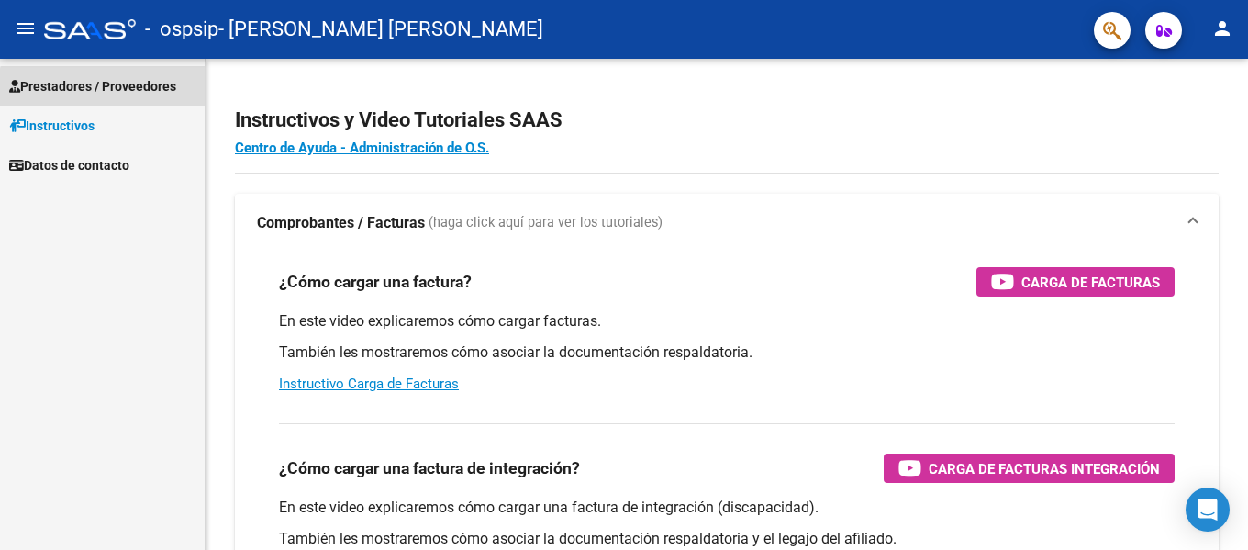
click at [105, 92] on span "Prestadores / Proveedores" at bounding box center [92, 86] width 167 height 20
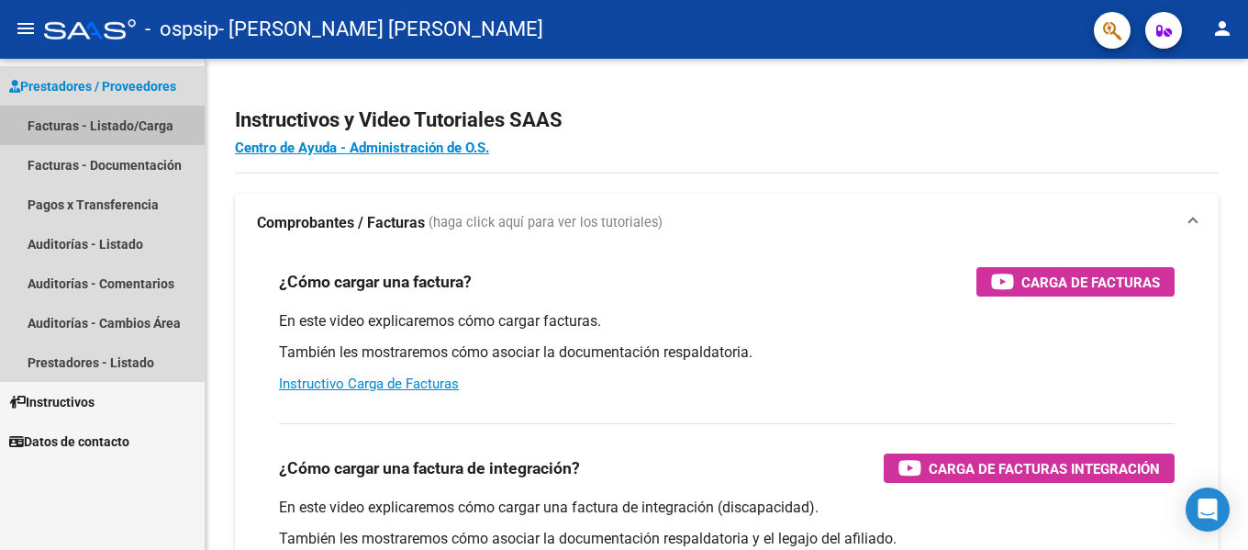
click at [103, 114] on link "Facturas - Listado/Carga" at bounding box center [102, 125] width 205 height 39
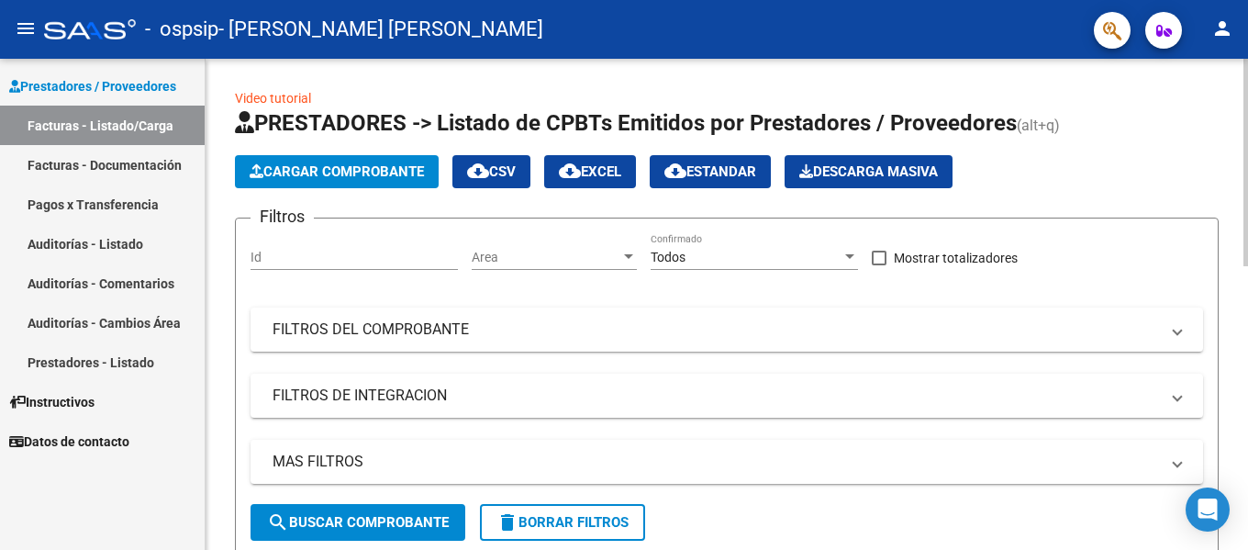
click at [325, 168] on span "Cargar Comprobante" at bounding box center [337, 171] width 174 height 17
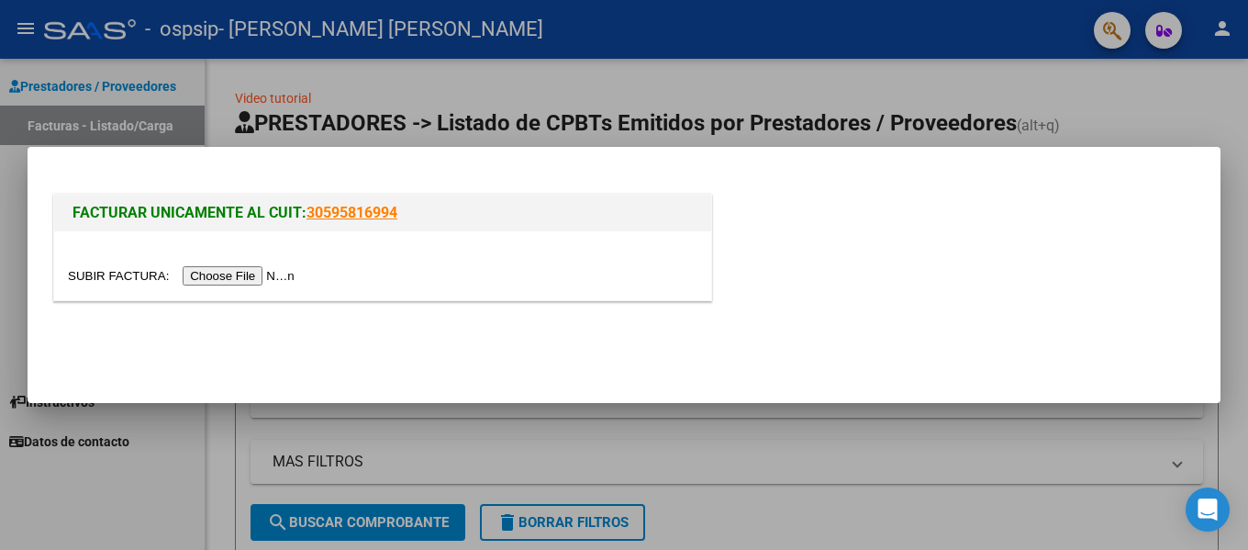
click at [272, 279] on input "file" at bounding box center [184, 275] width 232 height 19
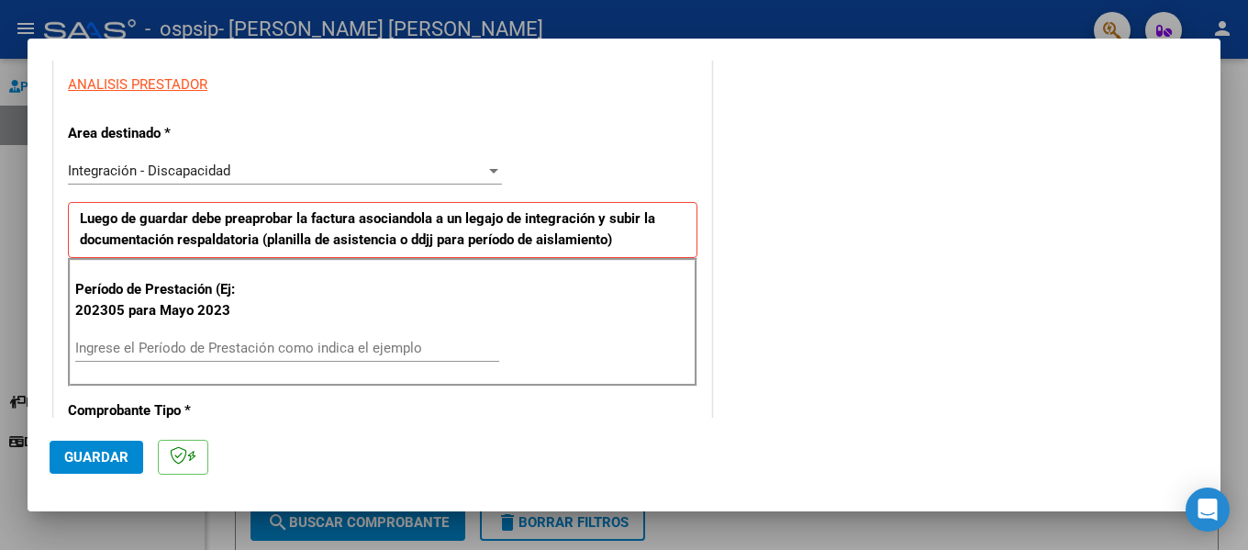
scroll to position [367, 0]
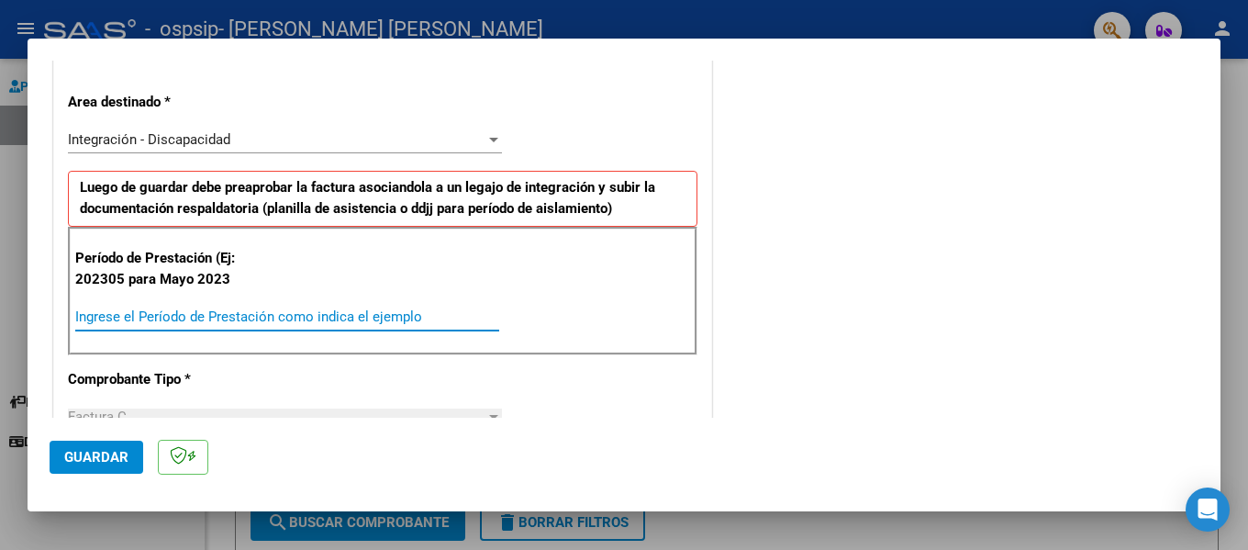
click at [297, 318] on input "Ingrese el Período de Prestación como indica el ejemplo" at bounding box center [287, 316] width 424 height 17
type input "202507"
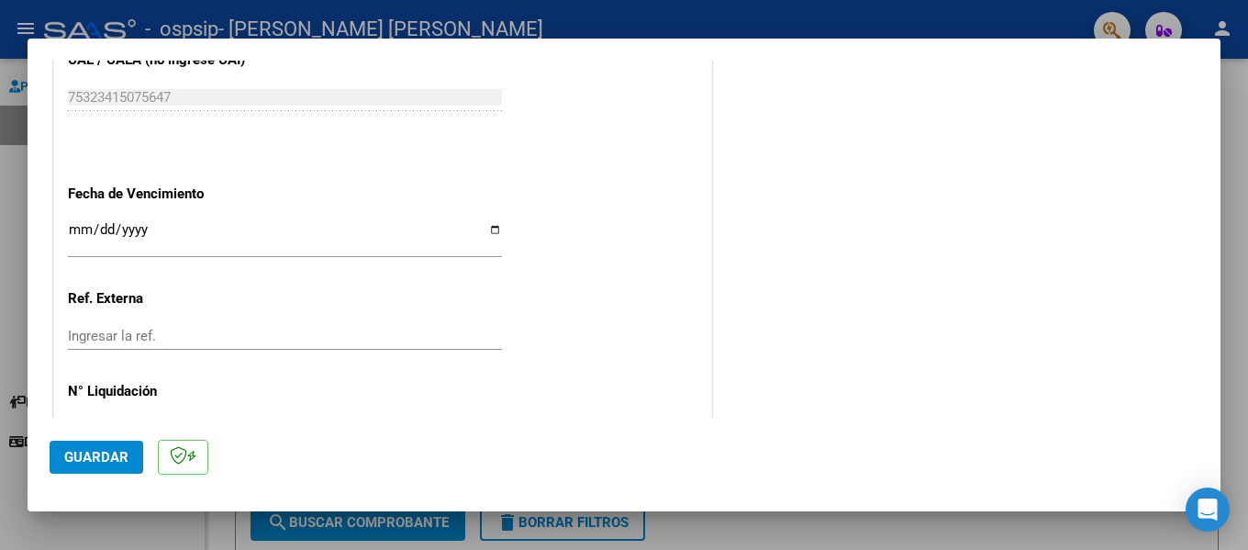
scroll to position [1132, 0]
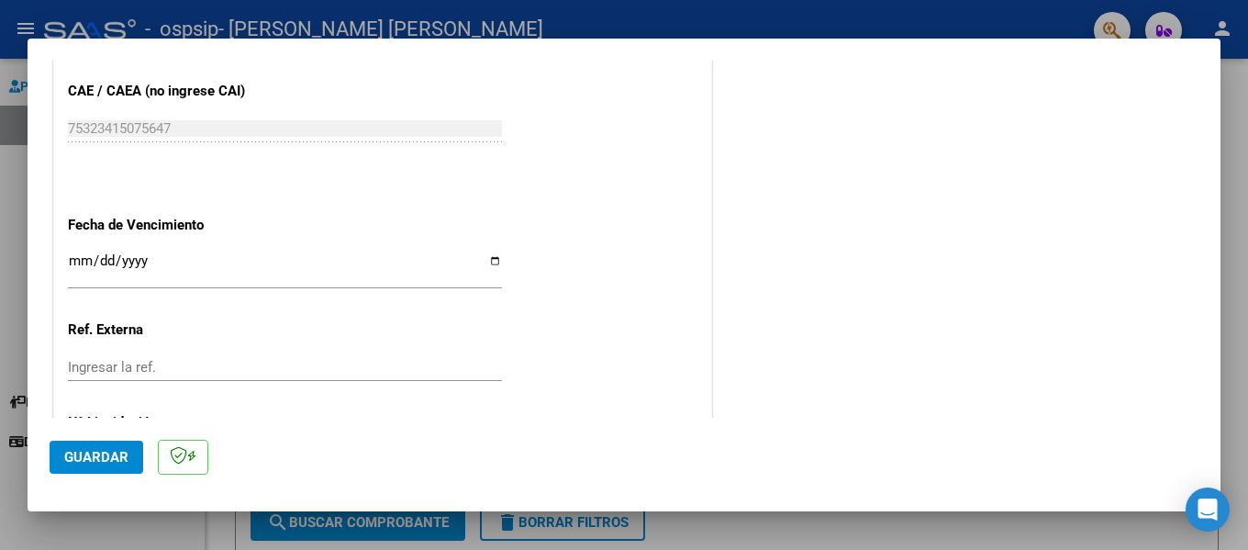
click at [78, 258] on input "Ingresar la fecha" at bounding box center [285, 267] width 434 height 29
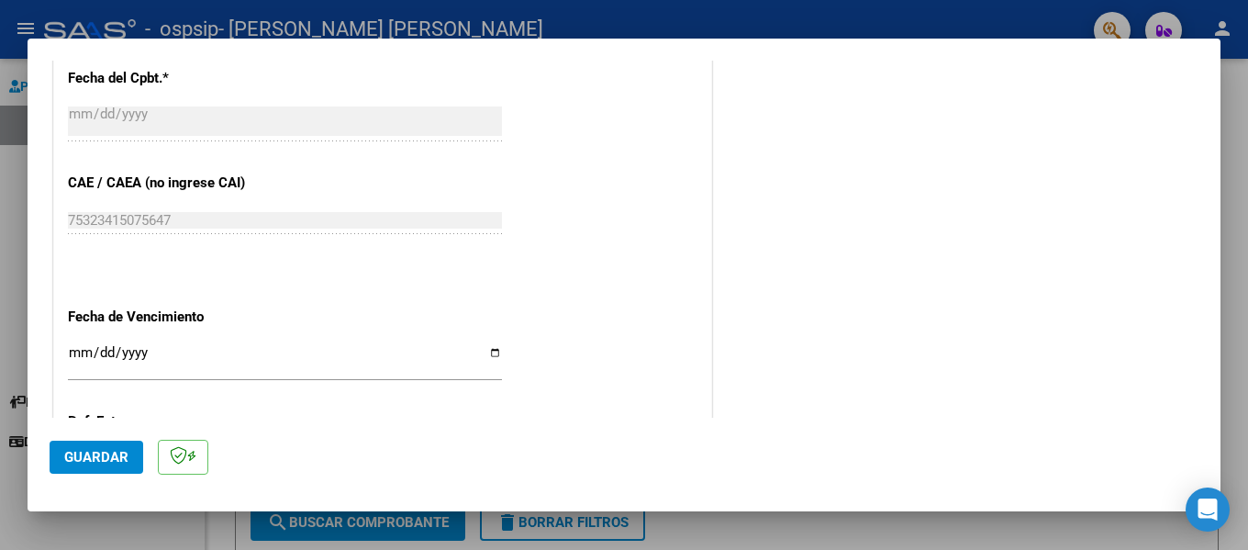
click at [83, 351] on input "Ingresar la fecha" at bounding box center [285, 359] width 434 height 29
type input "[DATE]"
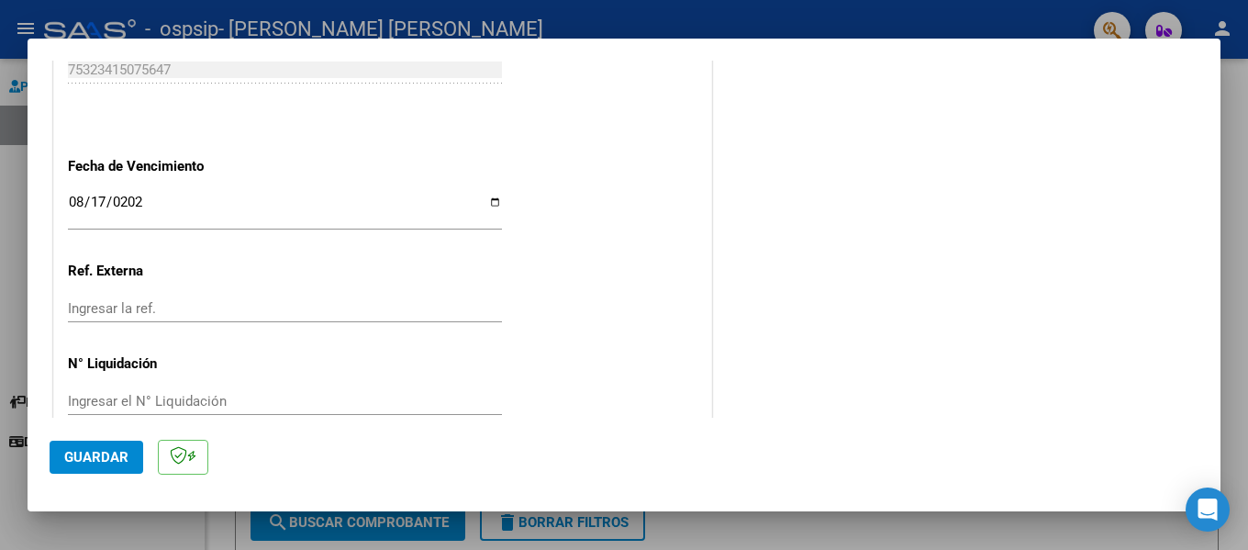
scroll to position [1223, 0]
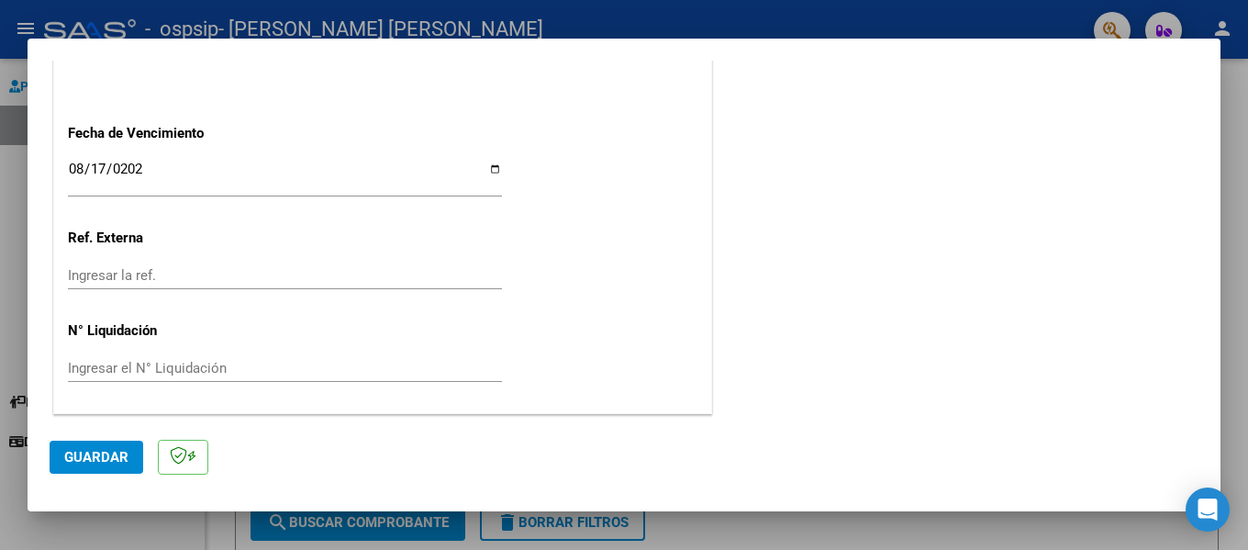
click at [82, 462] on span "Guardar" at bounding box center [96, 457] width 64 height 17
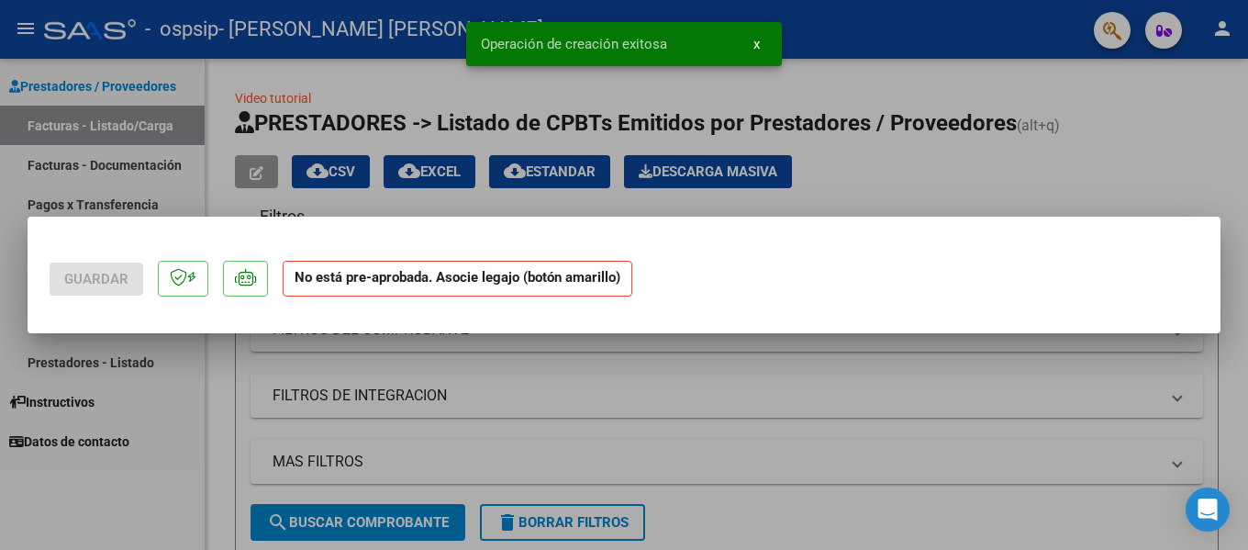
scroll to position [0, 0]
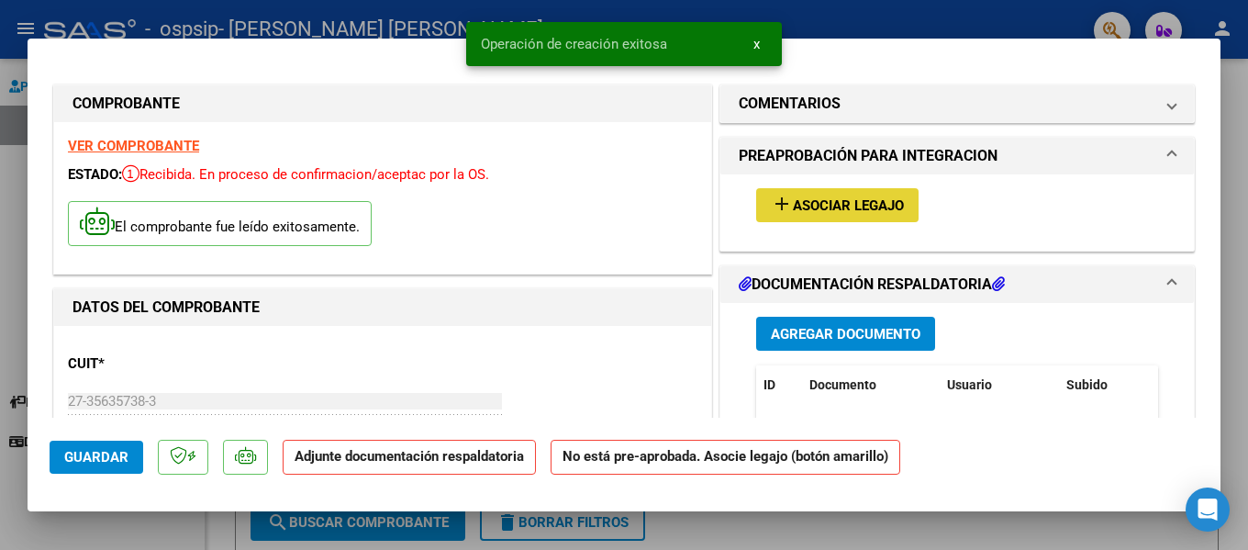
click at [842, 202] on span "Asociar Legajo" at bounding box center [848, 205] width 111 height 17
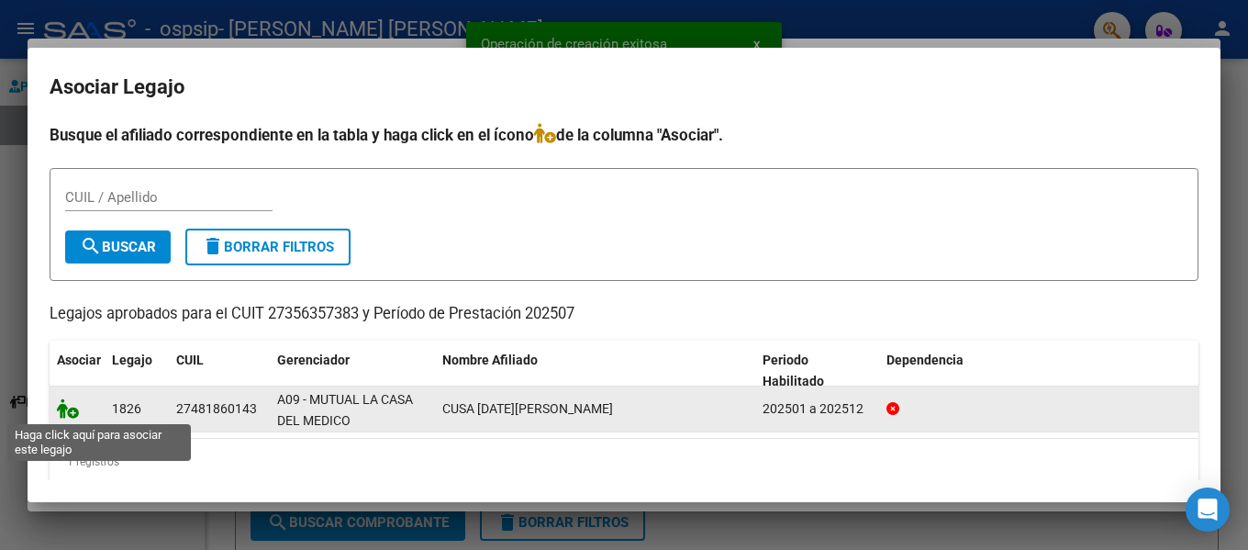
click at [65, 402] on icon at bounding box center [68, 408] width 22 height 20
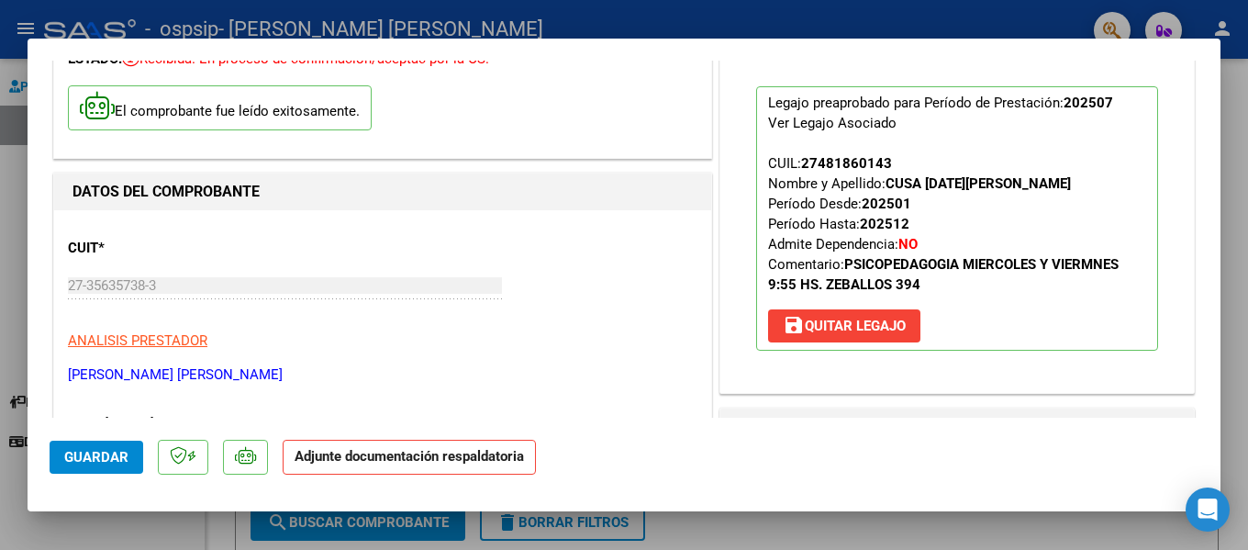
scroll to position [184, 0]
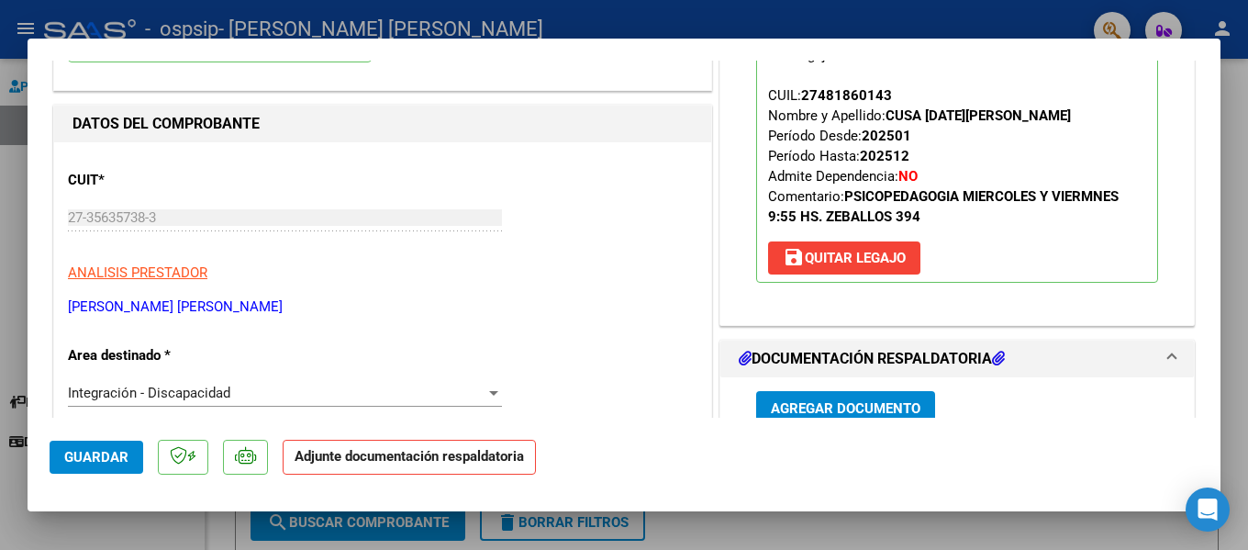
click at [885, 412] on span "Agregar Documento" at bounding box center [846, 408] width 150 height 17
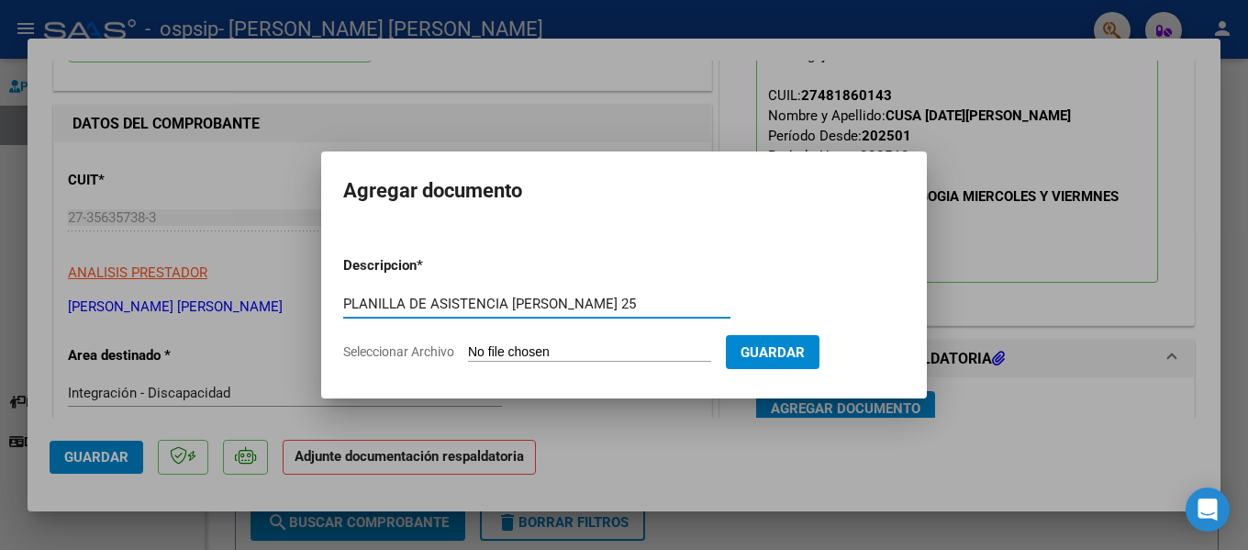
type input "PLANILLA DE ASISTENCIA [PERSON_NAME] 25"
click at [612, 351] on input "Seleccionar Archivo" at bounding box center [589, 352] width 243 height 17
type input "C:\fakepath\PLANILLA [PERSON_NAME] 25.pdf"
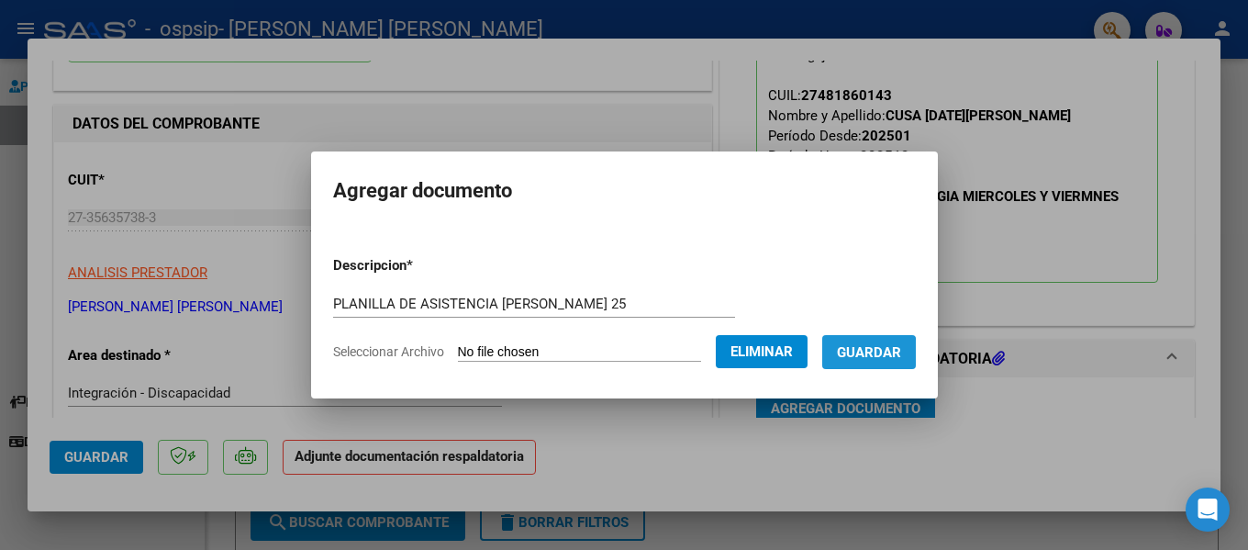
click at [877, 355] on span "Guardar" at bounding box center [869, 352] width 64 height 17
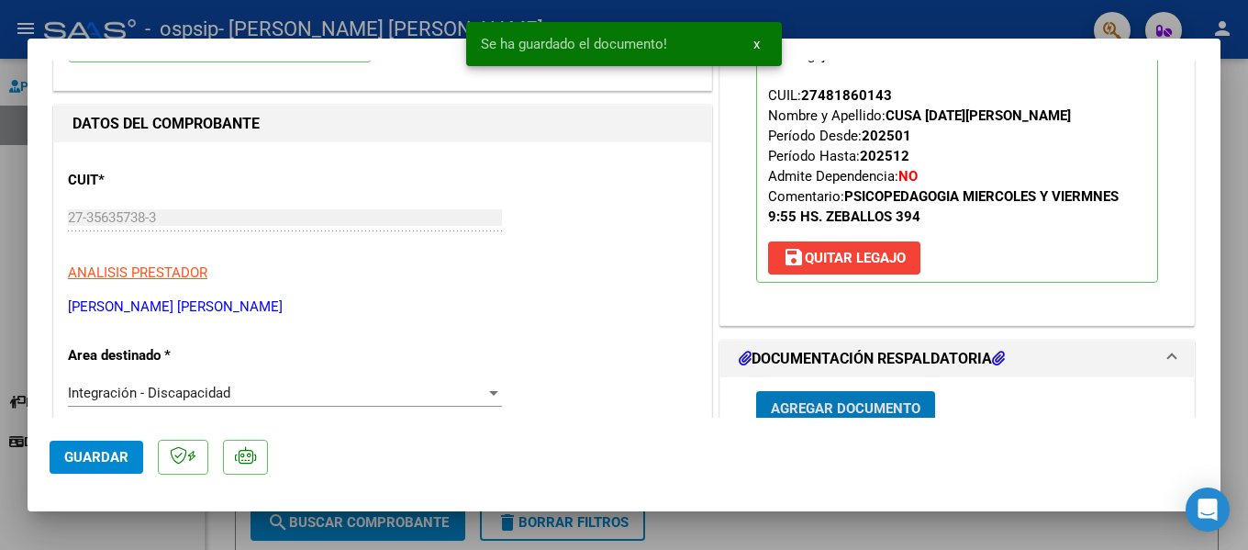
scroll to position [191, 0]
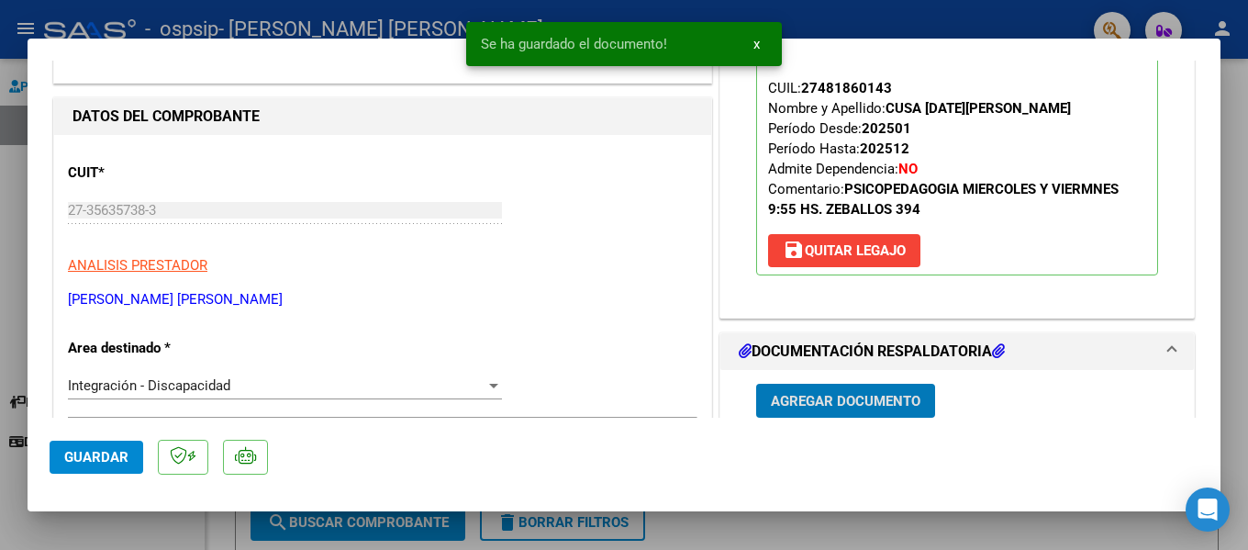
click at [829, 396] on span "Agregar Documento" at bounding box center [846, 401] width 150 height 17
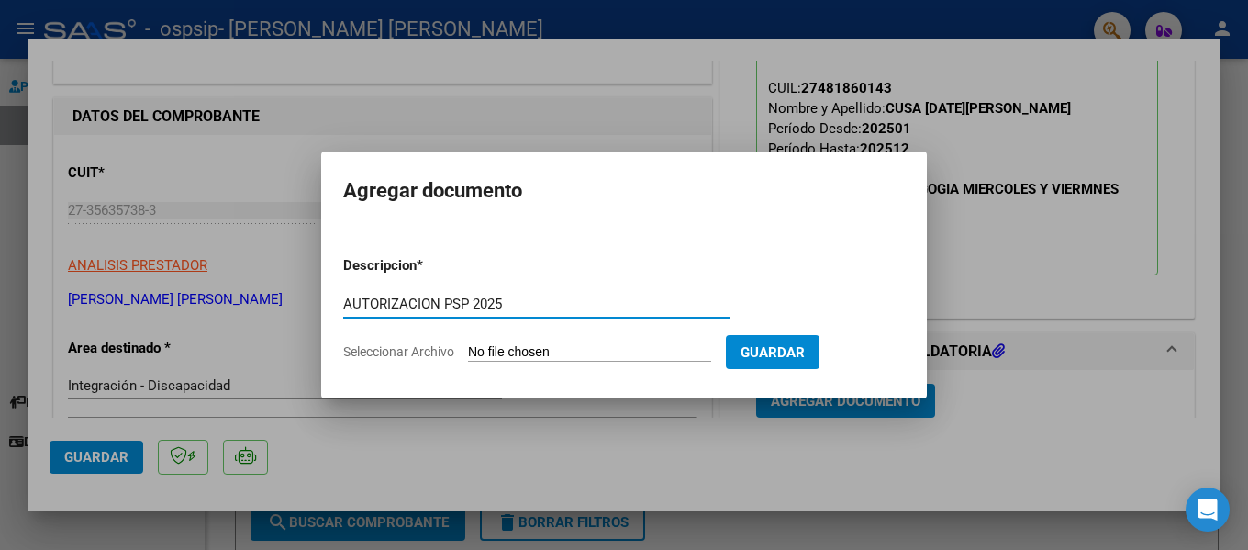
type input "AUTORIZACION PSP 2025"
click at [618, 353] on input "Seleccionar Archivo" at bounding box center [589, 352] width 243 height 17
type input "C:\fakepath\[PERSON_NAME][DATE] AUTORIZACION PSP 2025.pdf"
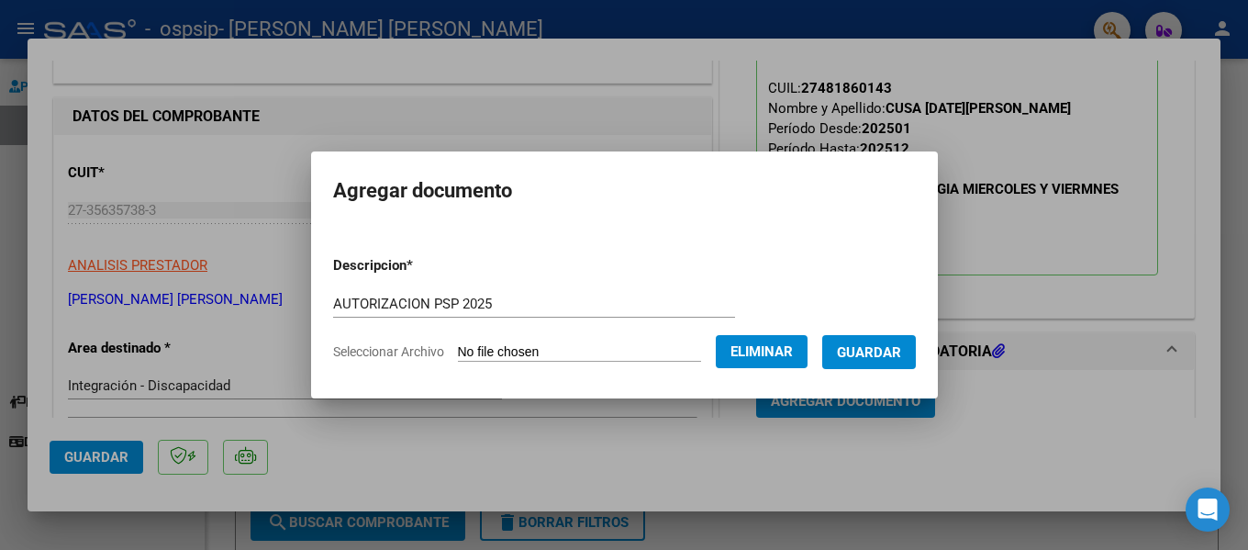
click at [873, 351] on span "Guardar" at bounding box center [869, 352] width 64 height 17
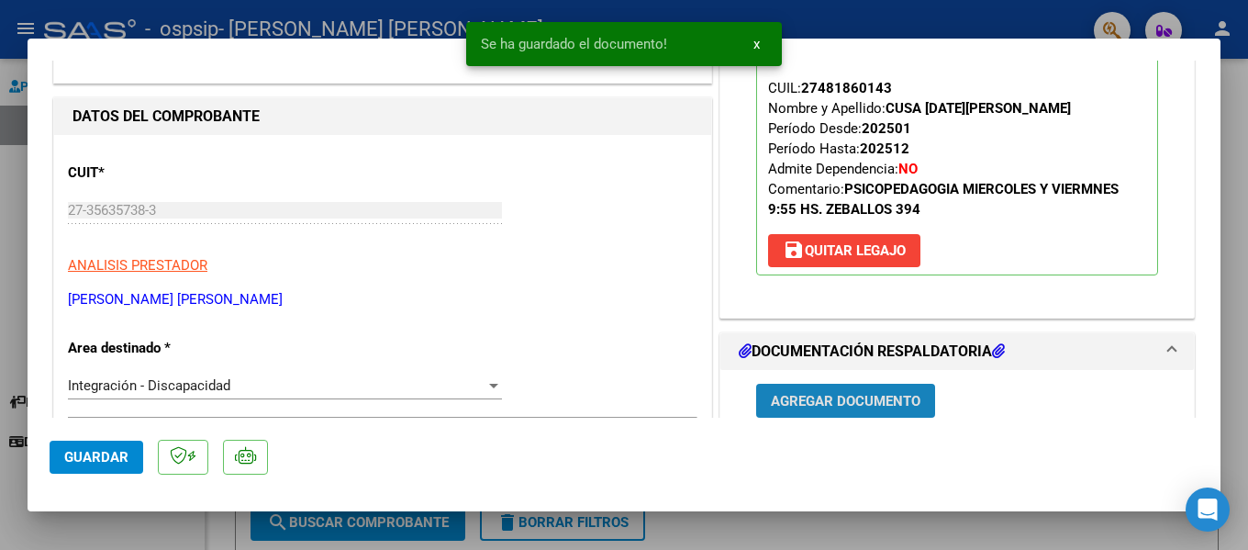
click at [867, 390] on button "Agregar Documento" at bounding box center [845, 401] width 179 height 34
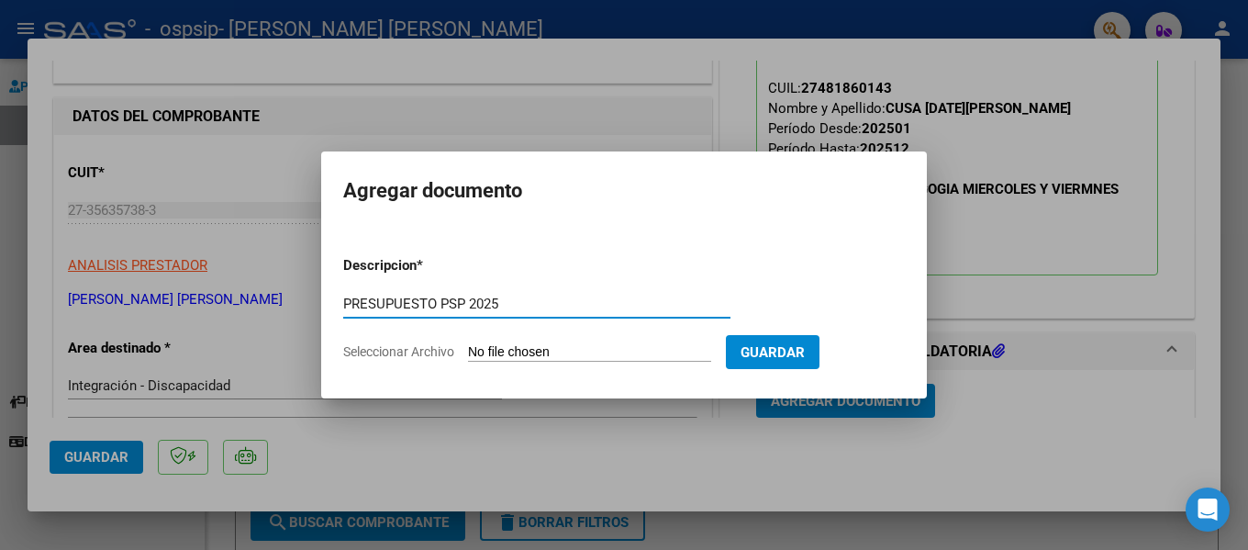
type input "PRESUPUESTO PSP 2025"
click at [615, 350] on input "Seleccionar Archivo" at bounding box center [589, 352] width 243 height 17
type input "C:\fakepath\PRESUPUESTO 2025.pdf"
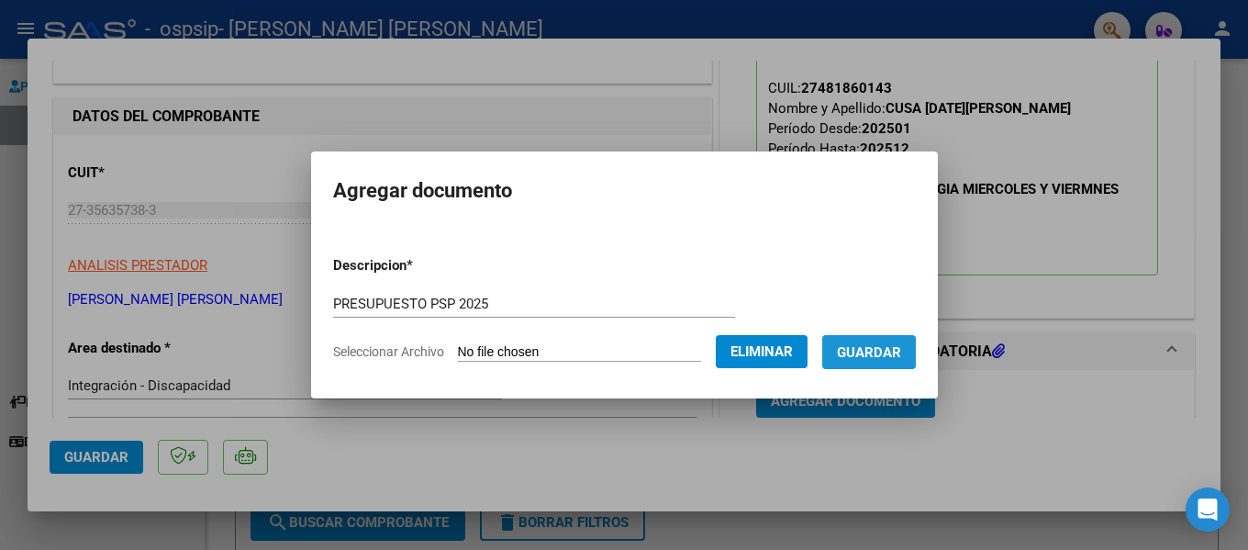
click at [871, 359] on span "Guardar" at bounding box center [869, 352] width 64 height 17
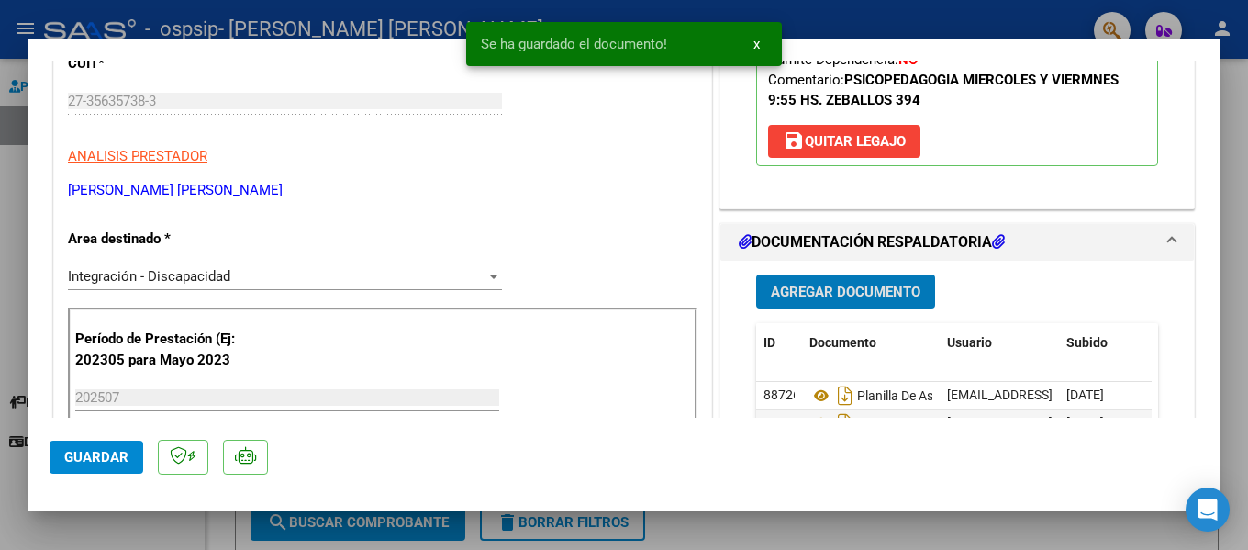
scroll to position [466, 0]
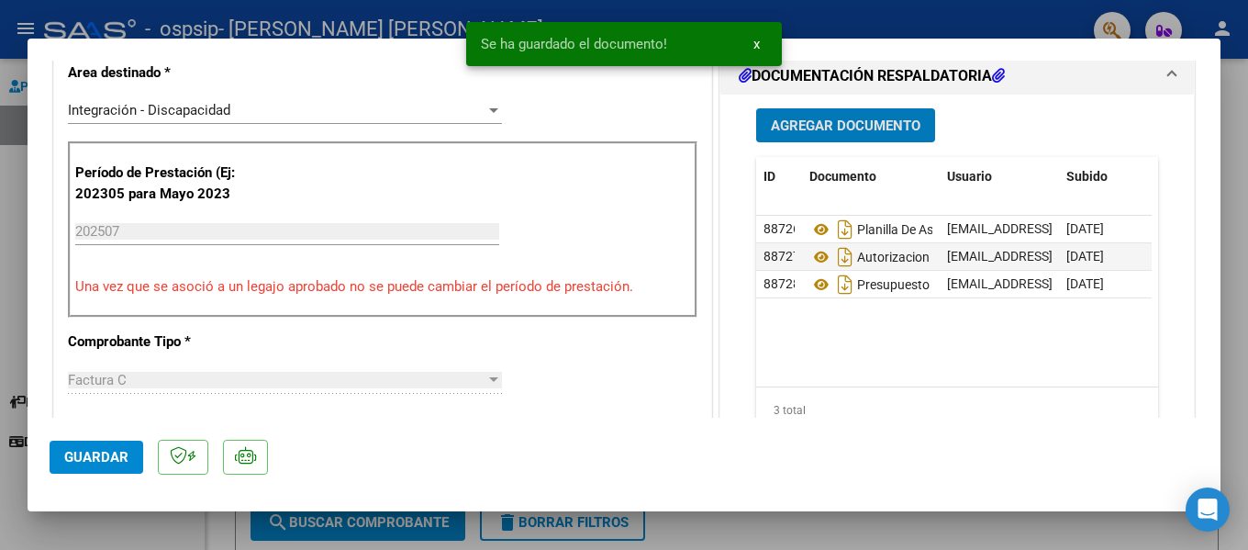
click at [871, 130] on span "Agregar Documento" at bounding box center [846, 125] width 150 height 17
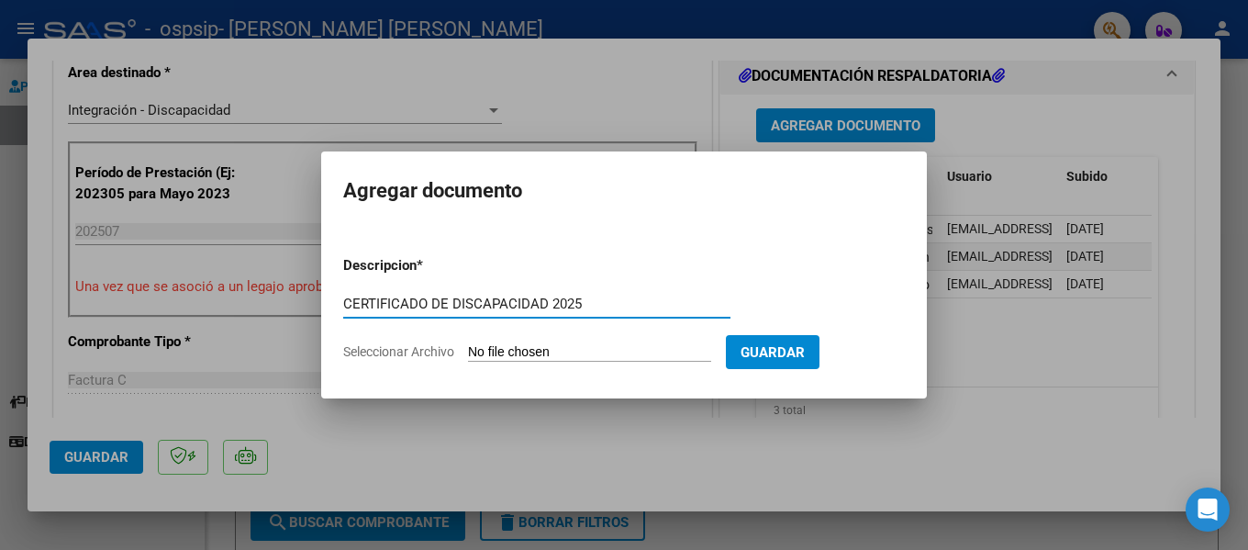
type input "CERTIFICADO DE DISCAPACIDAD 2025"
click at [619, 354] on input "Seleccionar Archivo" at bounding box center [589, 352] width 243 height 17
type input "C:\fakepath\CERTIFICADO DISC [PERSON_NAME][DATE].pdf"
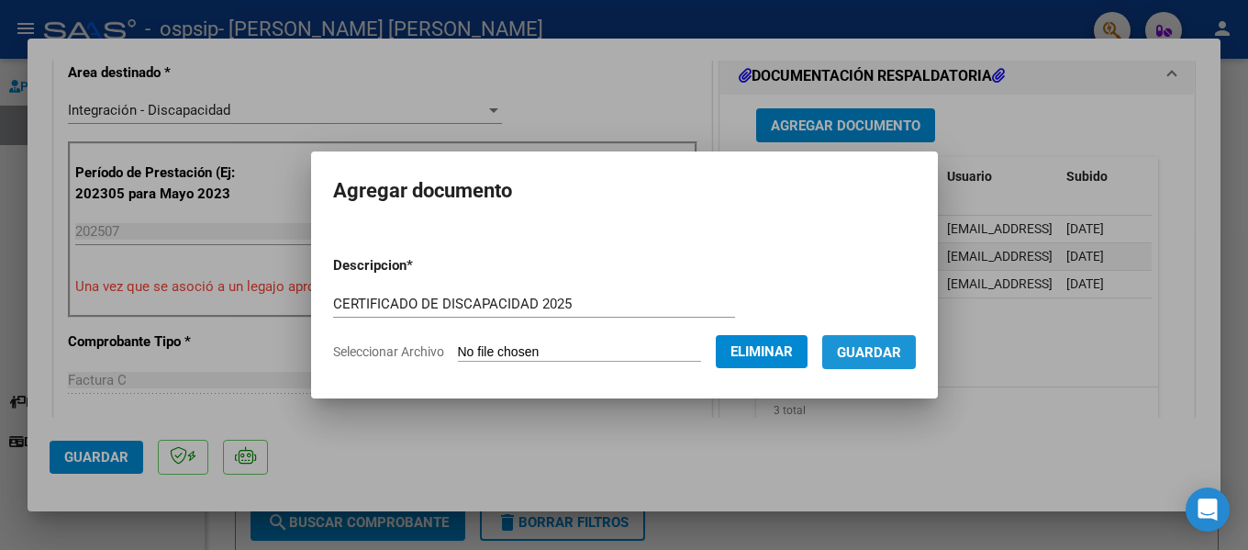
click at [886, 361] on button "Guardar" at bounding box center [869, 352] width 94 height 34
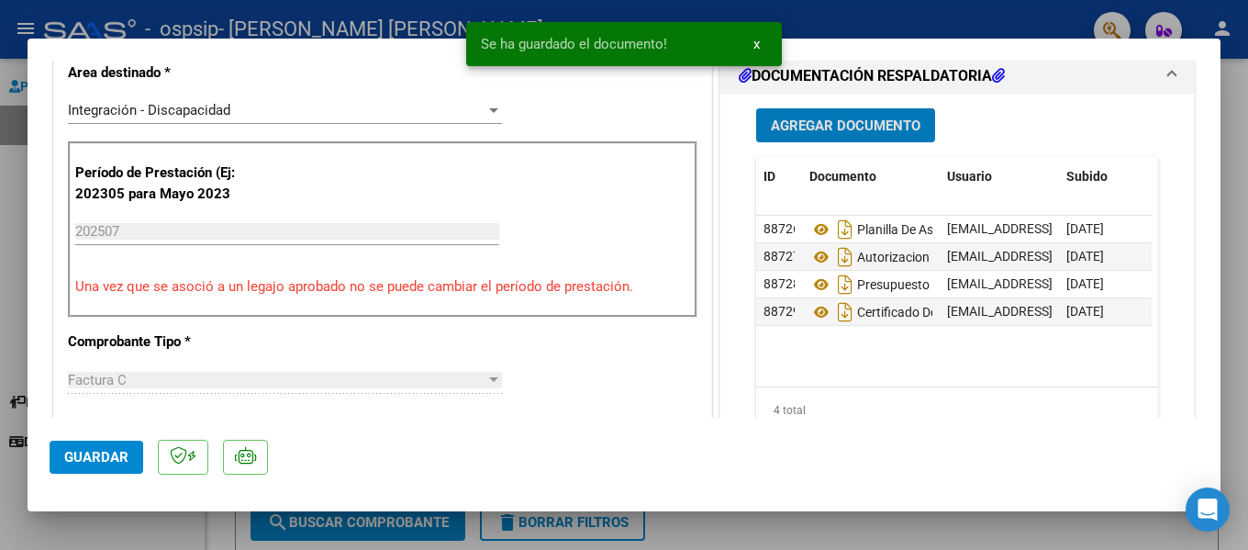
click at [865, 122] on span "Agregar Documento" at bounding box center [846, 125] width 150 height 17
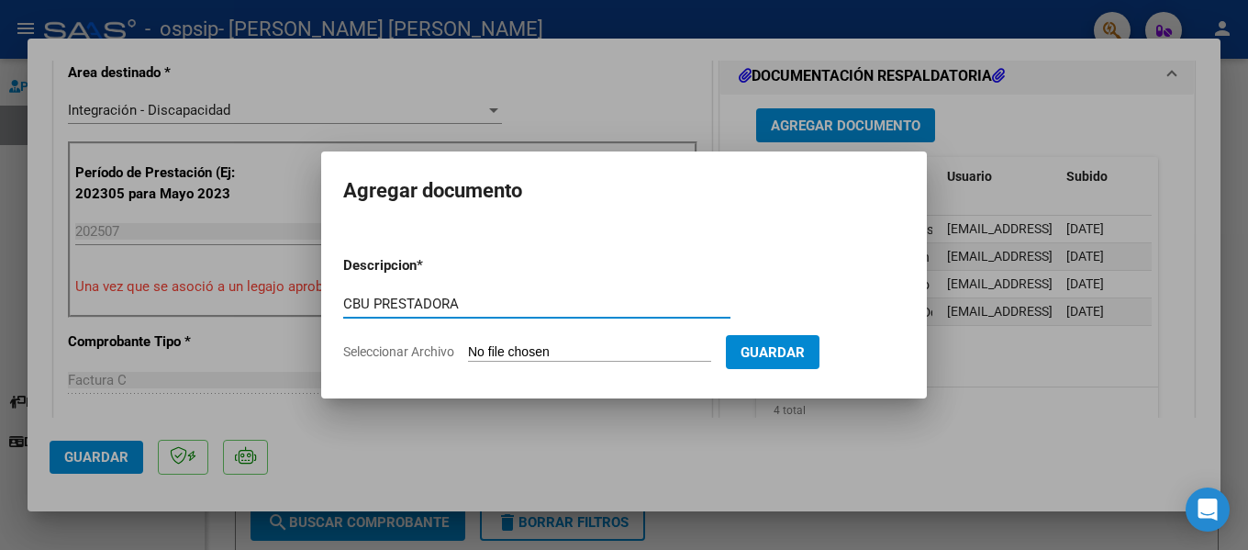
type input "CBU PRESTADORA"
click at [600, 347] on input "Seleccionar Archivo" at bounding box center [589, 352] width 243 height 17
type input "C:\fakepath\CBU- NRO DE CUENTA.pdf"
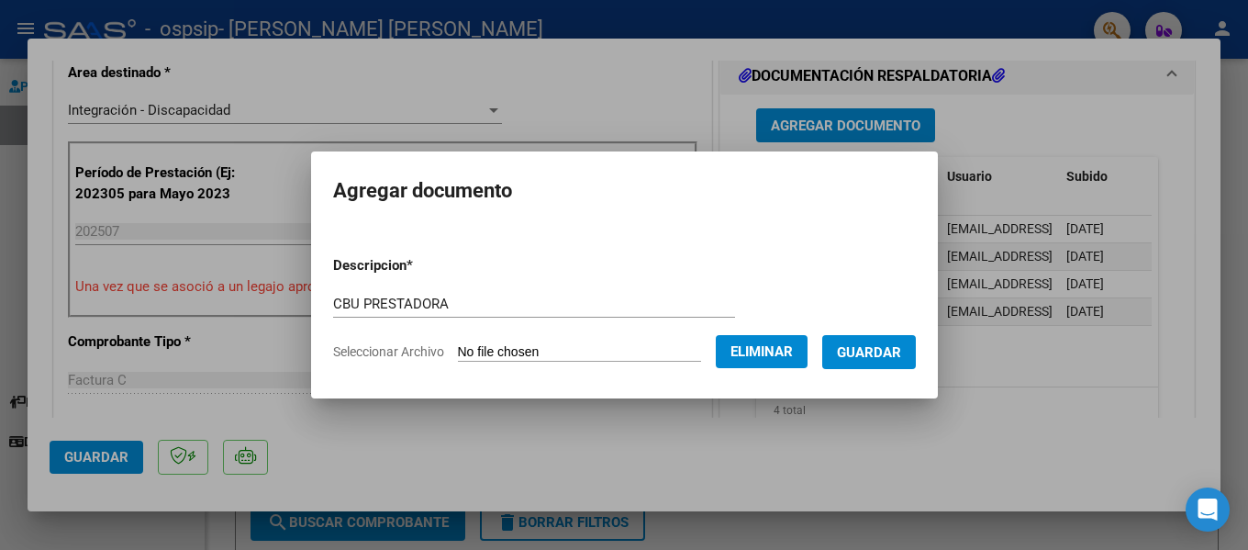
click at [822, 346] on app-file-uploader "Seleccionar Archivo Eliminar" at bounding box center [577, 351] width 489 height 17
click at [847, 343] on button "Guardar" at bounding box center [869, 352] width 94 height 34
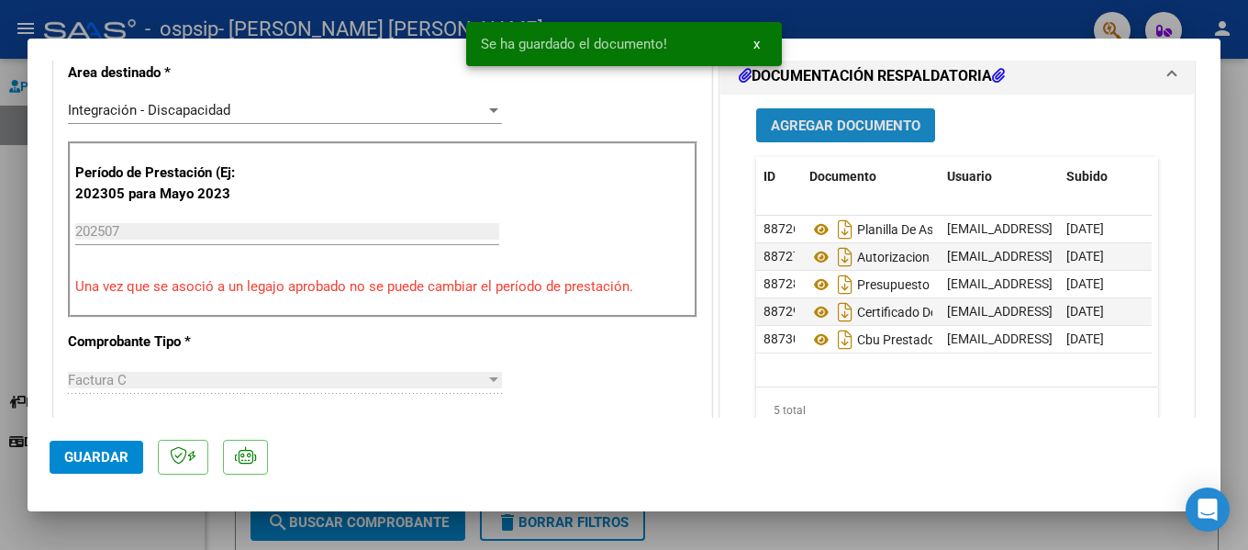
click at [821, 116] on button "Agregar Documento" at bounding box center [845, 125] width 179 height 34
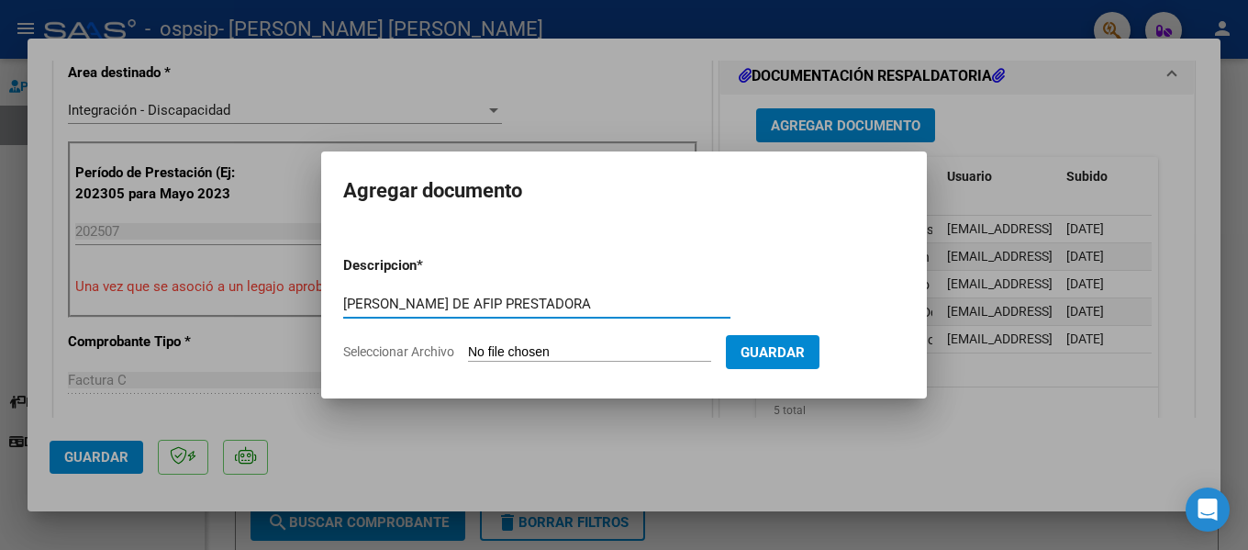
type input "[PERSON_NAME] DE AFIP PRESTADORA"
click at [570, 347] on input "Seleccionar Archivo" at bounding box center [589, 352] width 243 height 17
type input "C:\fakepath\[PERSON_NAME] DE AFIP AGOSTO 2025.pdf"
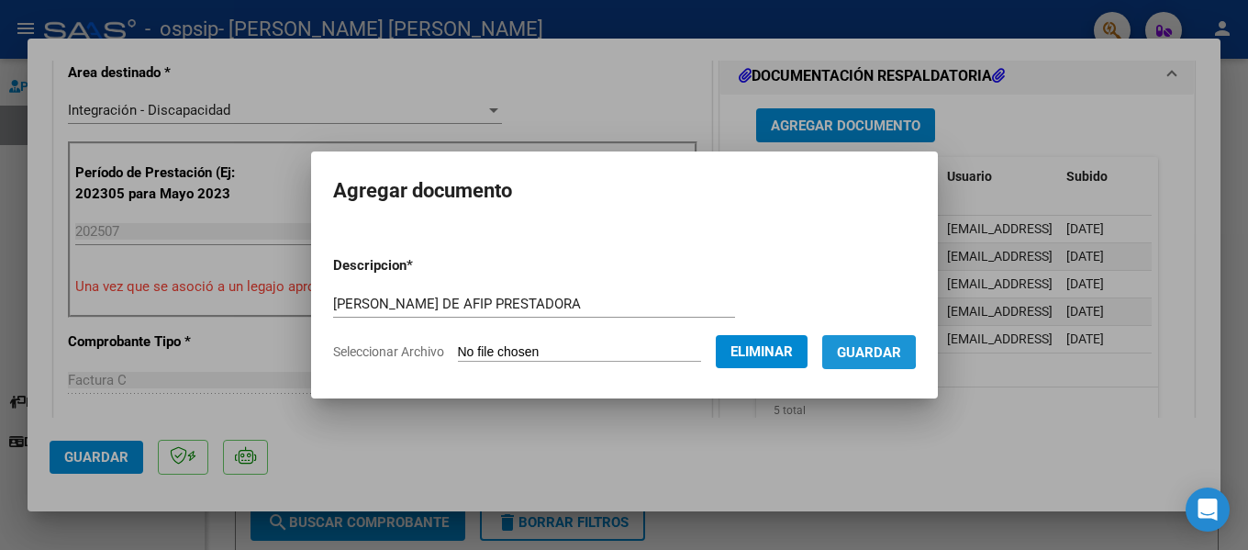
click at [884, 351] on span "Guardar" at bounding box center [869, 352] width 64 height 17
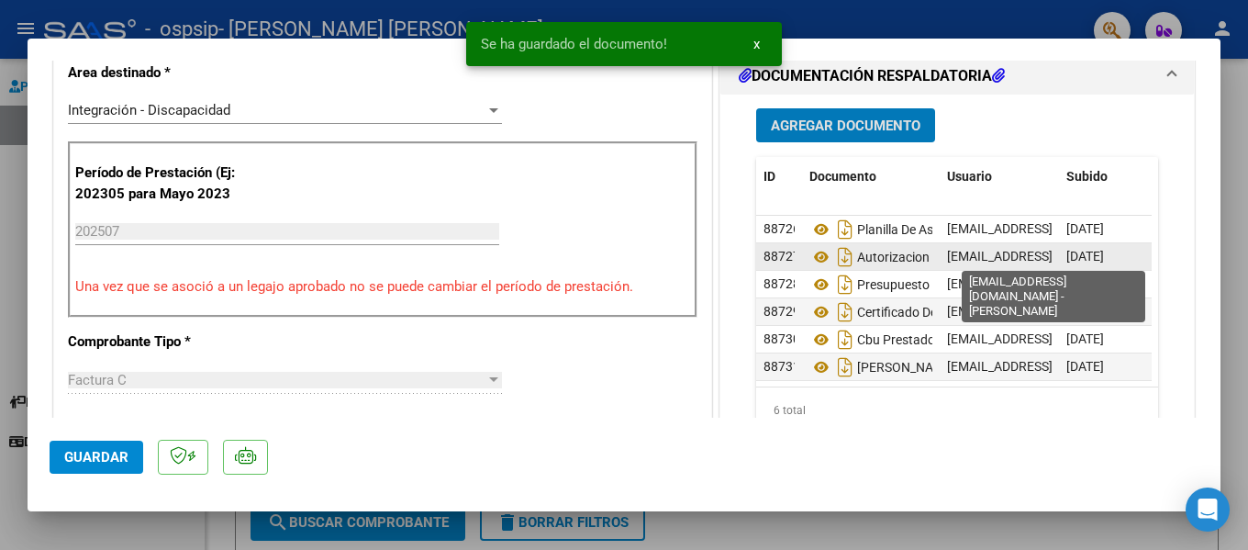
scroll to position [14, 0]
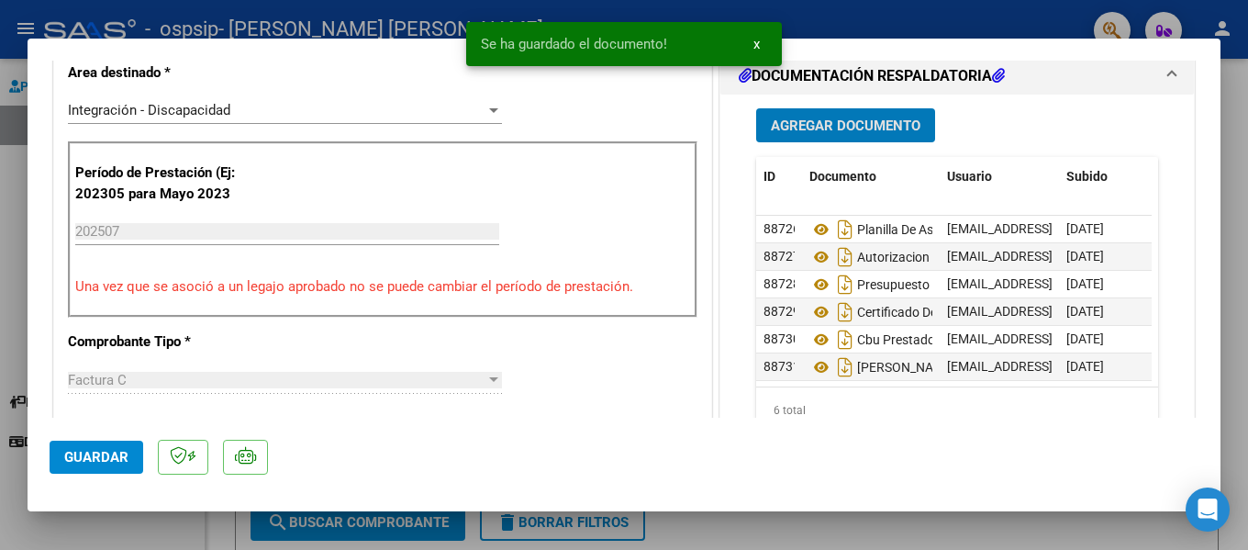
click at [116, 462] on span "Guardar" at bounding box center [96, 457] width 64 height 17
click at [918, 526] on div at bounding box center [624, 275] width 1248 height 550
click at [918, 526] on form "Filtros Id Area Area Todos Confirmado Mostrar totalizadores FILTROS DEL COMPROB…" at bounding box center [727, 387] width 984 height 339
type input "$ 0,00"
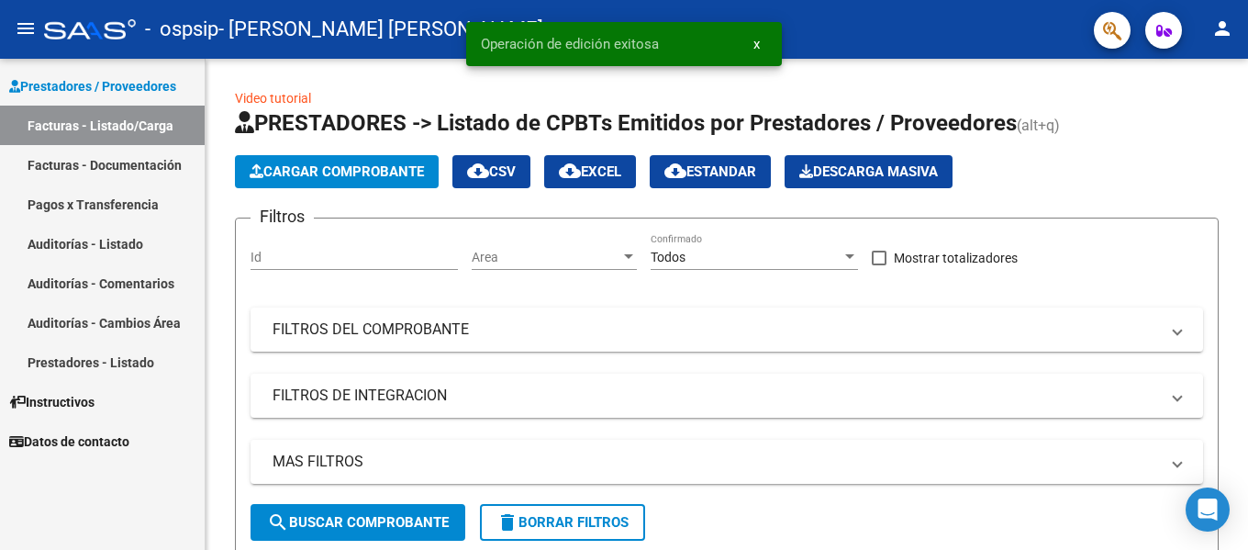
click at [120, 150] on link "Facturas - Documentación" at bounding box center [102, 164] width 205 height 39
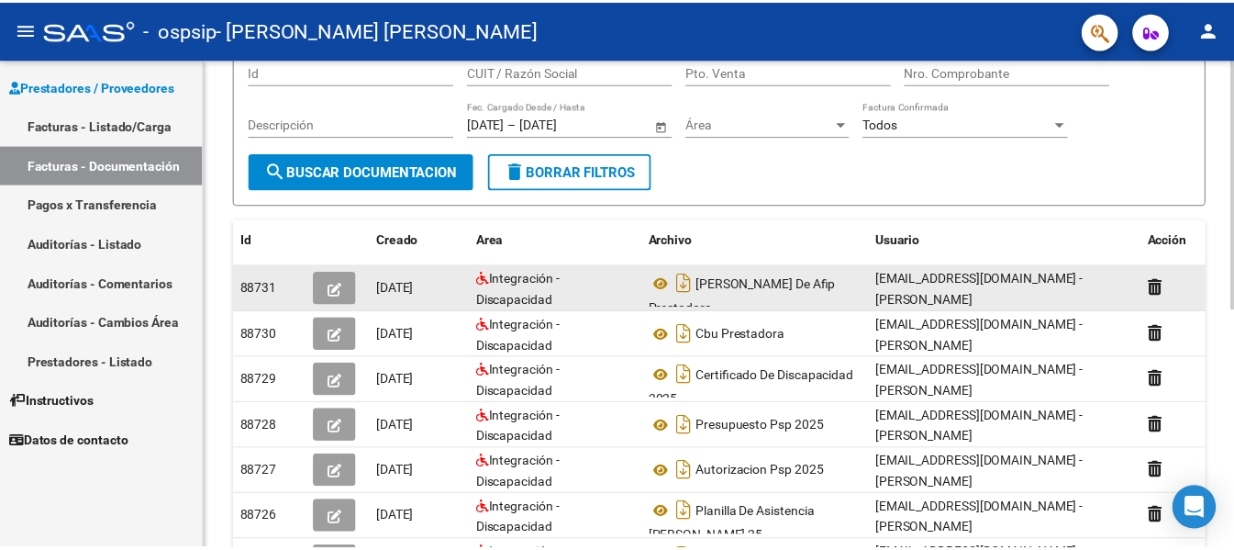
scroll to position [275, 0]
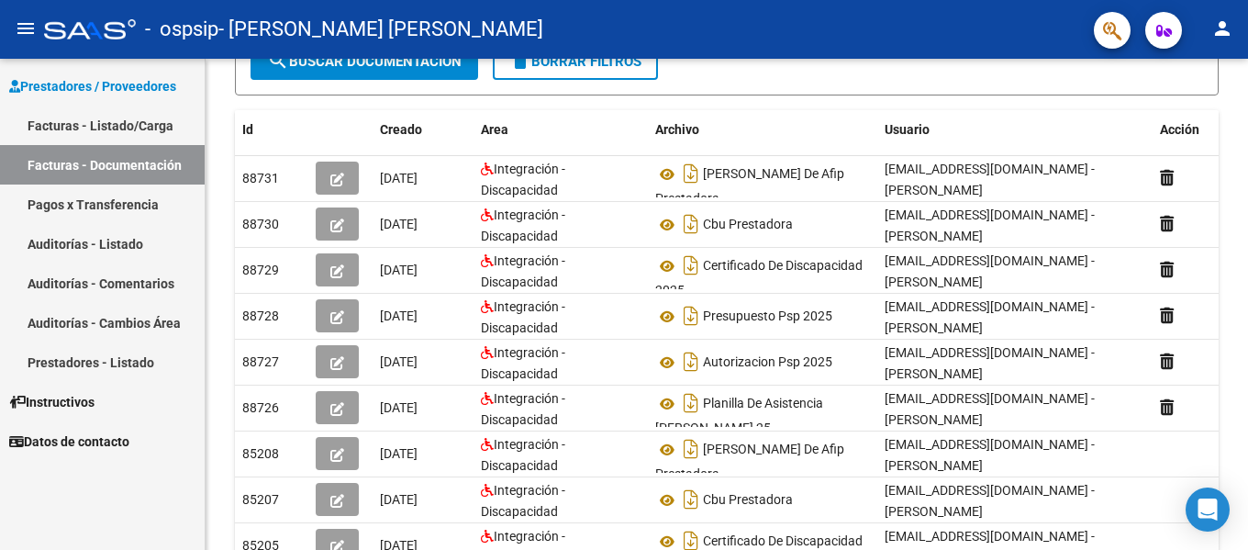
click at [1226, 22] on mat-icon "person" at bounding box center [1222, 28] width 22 height 22
click at [1175, 126] on button "exit_to_app Salir" at bounding box center [1185, 121] width 112 height 44
